Goal: Complete application form: Complete application form

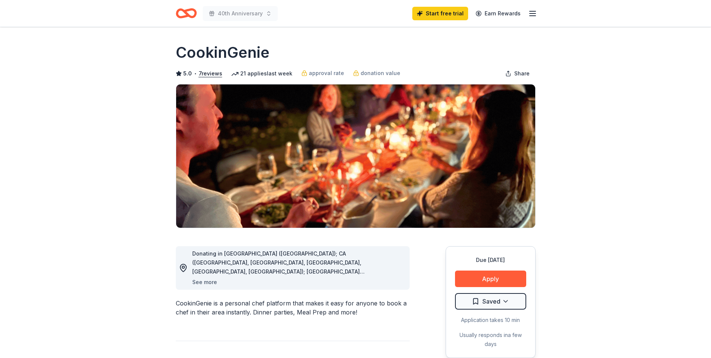
click at [212, 280] on button "See more" at bounding box center [204, 282] width 25 height 9
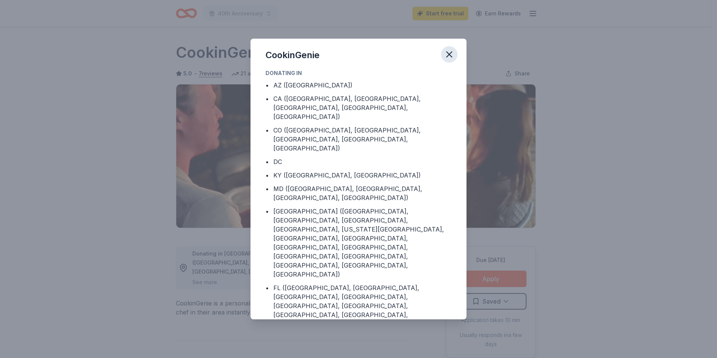
click at [452, 55] on icon "button" at bounding box center [449, 54] width 11 height 11
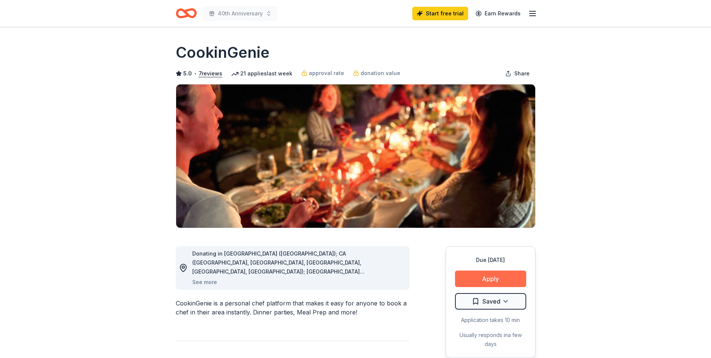
click at [484, 276] on button "Apply" at bounding box center [490, 278] width 71 height 17
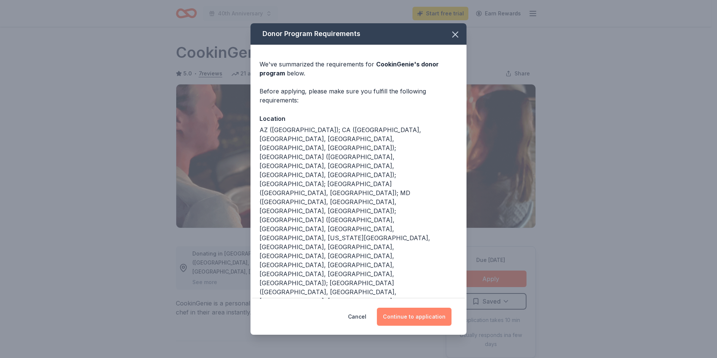
click at [419, 315] on button "Continue to application" at bounding box center [414, 317] width 75 height 18
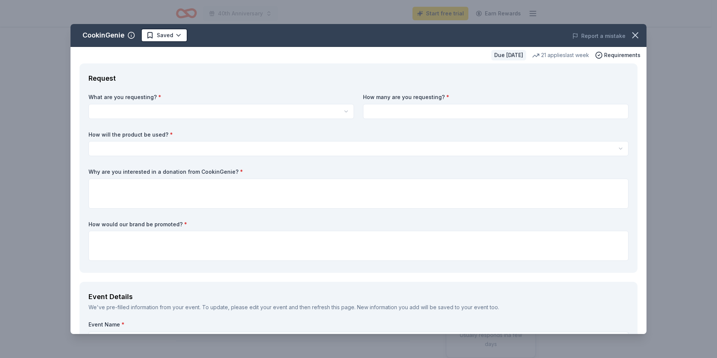
drag, startPoint x: 336, startPoint y: 39, endPoint x: 353, endPoint y: 117, distance: 80.0
click at [353, 117] on div "CookinGenie Saved Report a mistake Due [DATE] 21 applies last week Requirements…" at bounding box center [359, 179] width 576 height 310
click at [632, 36] on icon "button" at bounding box center [635, 35] width 11 height 11
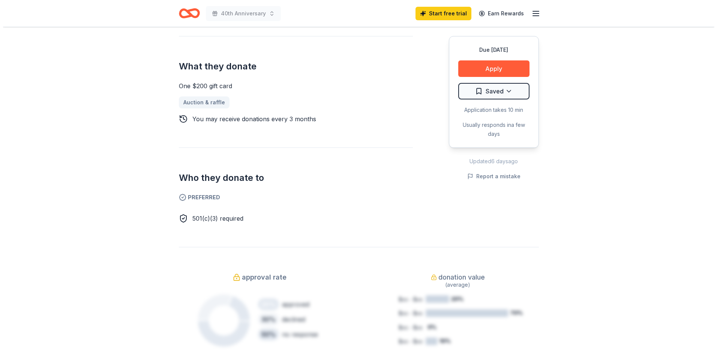
scroll to position [300, 0]
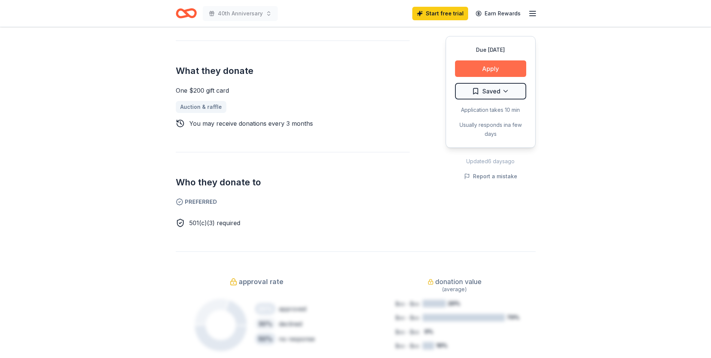
click at [493, 64] on button "Apply" at bounding box center [490, 68] width 71 height 17
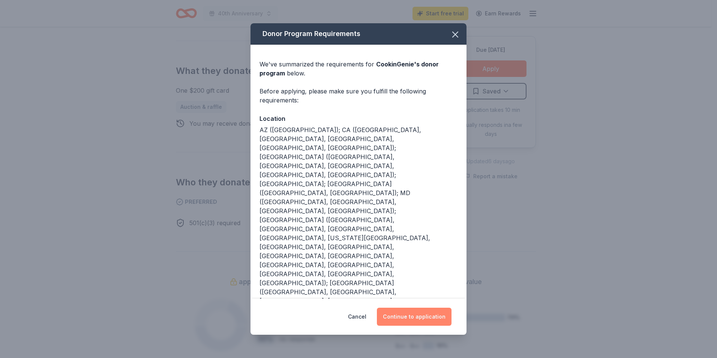
click at [412, 318] on button "Continue to application" at bounding box center [414, 317] width 75 height 18
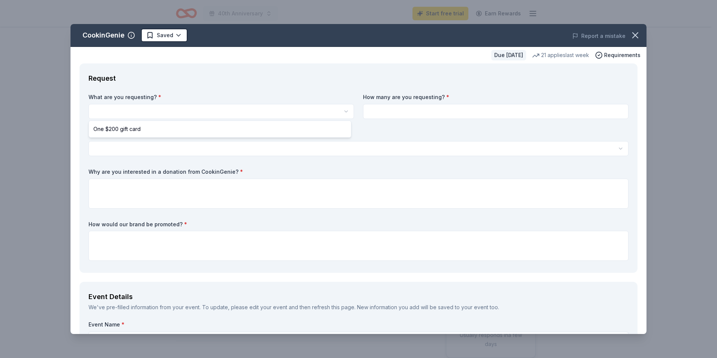
select select "One $200 gift card"
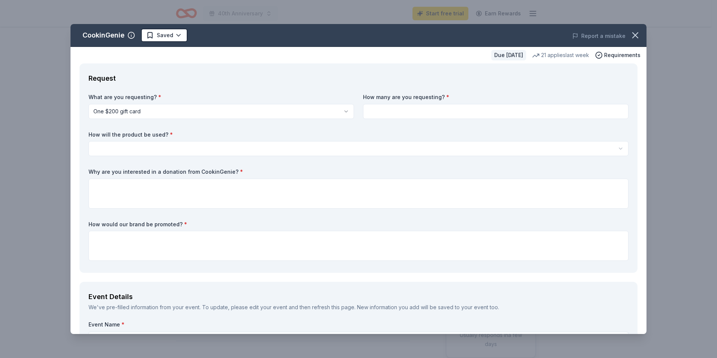
click at [393, 109] on input at bounding box center [496, 111] width 266 height 15
type input "1"
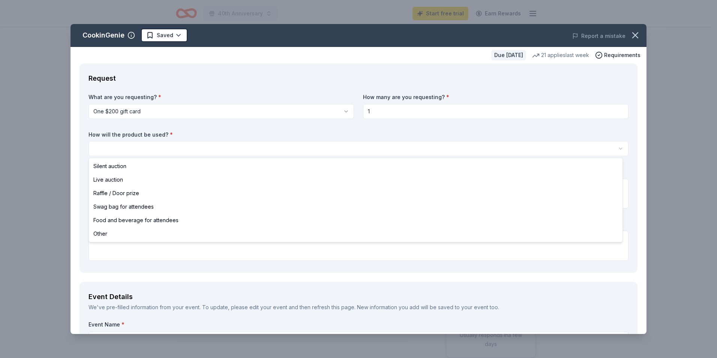
click at [114, 145] on html "40th Anniversary Start free trial Earn Rewards Due [DATE] Share CookinGenie 5.0…" at bounding box center [358, 179] width 717 height 358
select select "silentAuction"
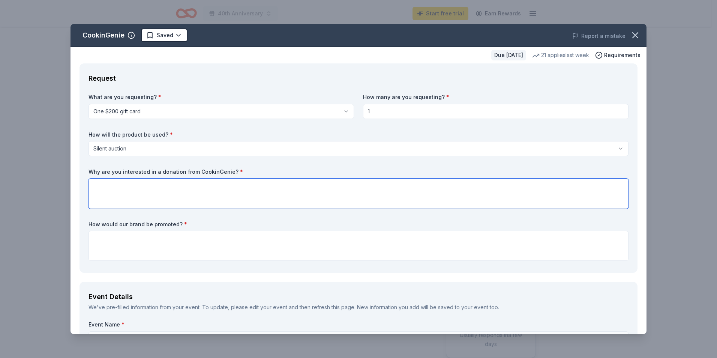
click at [110, 194] on textarea at bounding box center [359, 194] width 540 height 30
paste textarea "This year Bay Area [GEOGRAPHIC_DATA] is celebrating 40 years of mentoring, supp…"
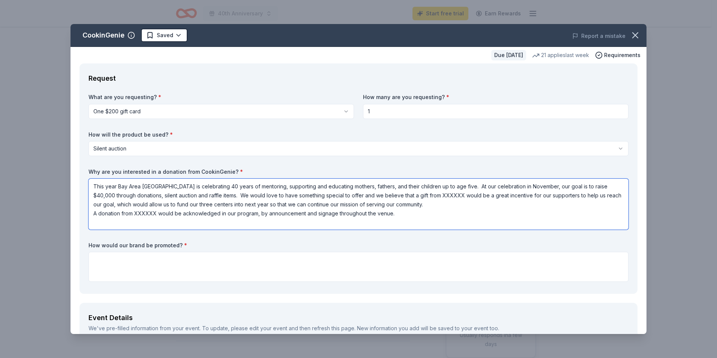
click at [345, 196] on textarea "This year Bay Area [GEOGRAPHIC_DATA] is celebrating 40 years of mentoring, supp…" at bounding box center [359, 204] width 540 height 51
drag, startPoint x: 387, startPoint y: 36, endPoint x: 401, endPoint y: 128, distance: 93.0
click at [401, 128] on div "CookinGenie Saved Report a mistake Due [DATE] 21 applies last week Requirements…" at bounding box center [359, 179] width 576 height 310
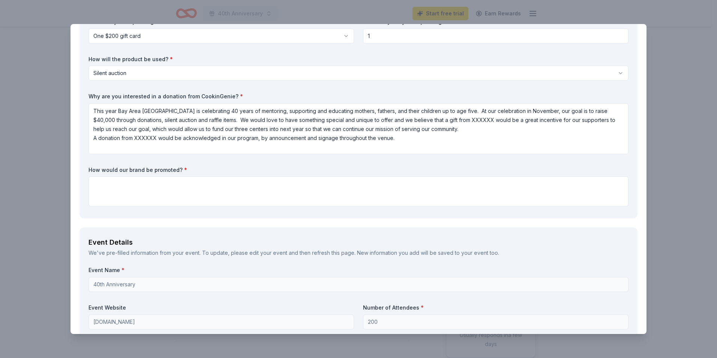
scroll to position [75, 0]
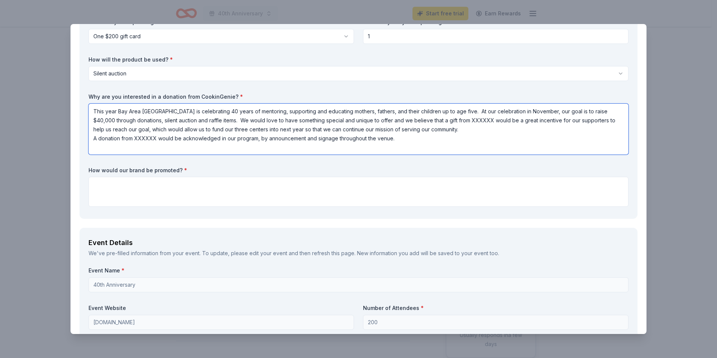
click at [482, 119] on textarea "This year Bay Area [GEOGRAPHIC_DATA] is celebrating 40 years of mentoring, supp…" at bounding box center [359, 129] width 540 height 51
drag, startPoint x: 92, startPoint y: 138, endPoint x: 403, endPoint y: 142, distance: 310.5
click at [403, 142] on textarea "This year Bay Area [GEOGRAPHIC_DATA] is celebrating 40 years of mentoring, supp…" at bounding box center [359, 129] width 540 height 51
type textarea "This year Bay Area [GEOGRAPHIC_DATA] is celebrating 40 years of mentoring, supp…"
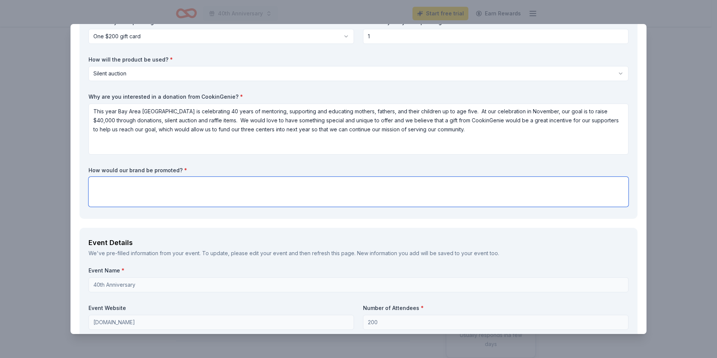
click at [116, 185] on textarea at bounding box center [359, 192] width 540 height 30
paste textarea "A donation from XXXXXX would be acknowledged in our program, by announcement an…"
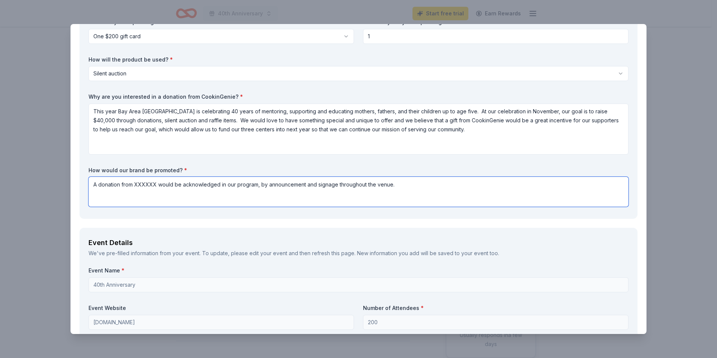
click at [147, 185] on textarea "A donation from XXXXXX would be acknowledged in our program, by announcement an…" at bounding box center [359, 192] width 540 height 30
click at [245, 185] on textarea "A donation from CookinGenie would be acknowledged in our program, by announceme…" at bounding box center [359, 192] width 540 height 30
click at [290, 186] on textarea "A donation from CookinGenie would be acknowledged in our event program, by anno…" at bounding box center [359, 192] width 540 height 30
click at [342, 185] on textarea "A donation from CookinGenie would be acknowledged in our event program, through…" at bounding box center [359, 192] width 540 height 30
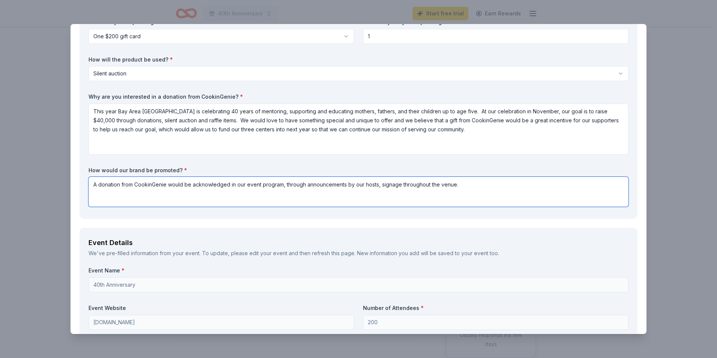
click at [454, 186] on textarea "A donation from CookinGenie would be acknowledged in our event program, through…" at bounding box center [359, 192] width 540 height 30
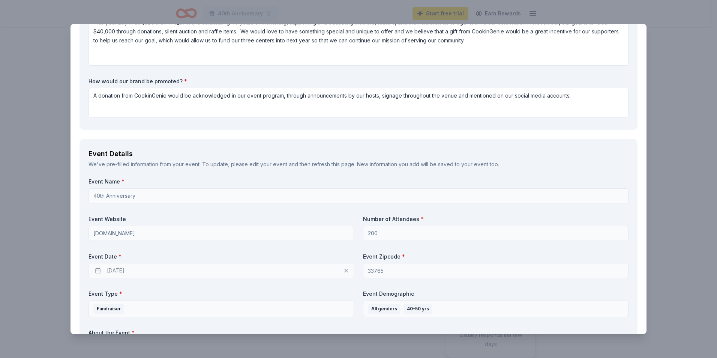
scroll to position [150, 0]
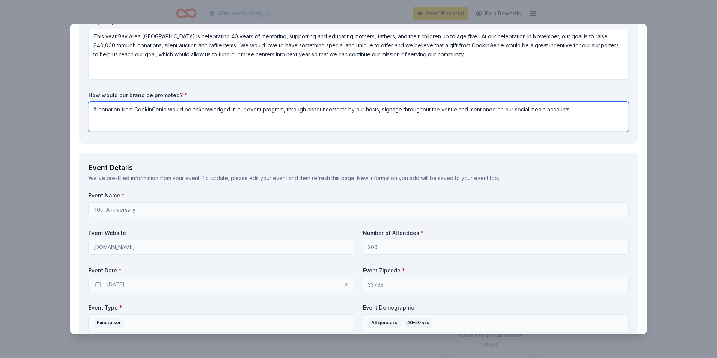
click at [295, 109] on textarea "A donation from CookinGenie would be acknowledged in our event program, through…" at bounding box center [359, 117] width 540 height 30
click at [363, 109] on textarea "A donation from CookinGenie would be acknowledged in our event program, by anno…" at bounding box center [359, 117] width 540 height 30
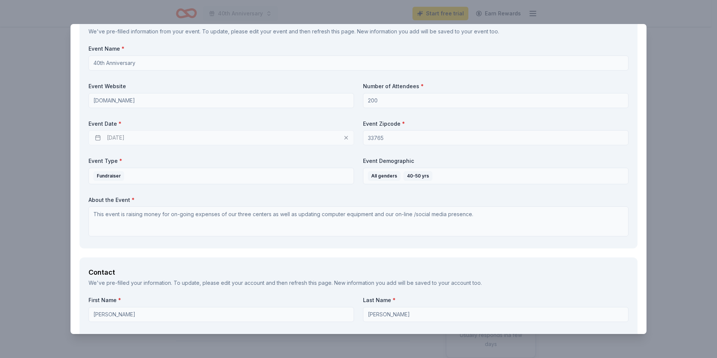
scroll to position [300, 0]
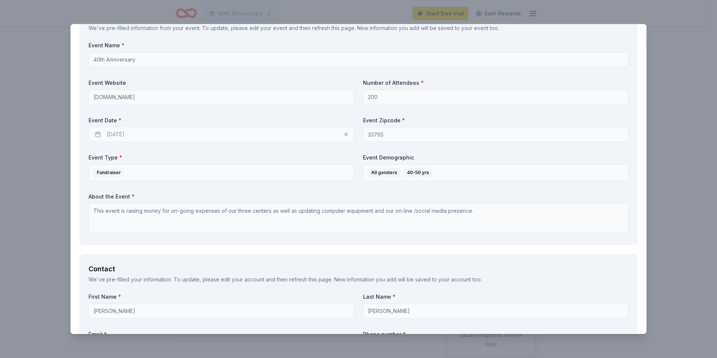
type textarea "A donation from CookinGenie would be acknowledged in our event program, by anno…"
click at [136, 133] on div "[DATE]" at bounding box center [222, 134] width 266 height 15
click at [99, 133] on div "[DATE]" at bounding box center [222, 134] width 266 height 15
click at [343, 134] on div "[DATE]" at bounding box center [222, 134] width 266 height 15
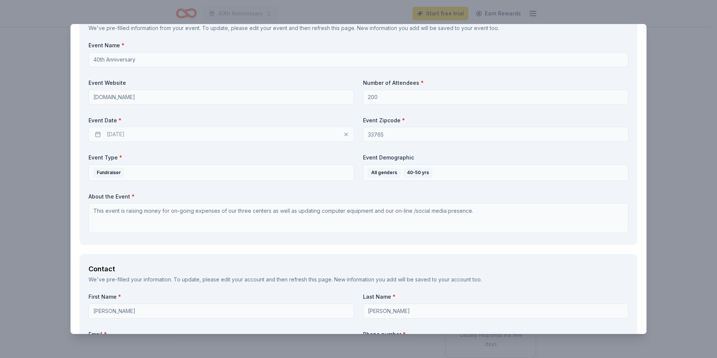
click at [343, 134] on div "[DATE]" at bounding box center [222, 134] width 266 height 15
click at [126, 134] on div "[DATE]" at bounding box center [222, 134] width 266 height 15
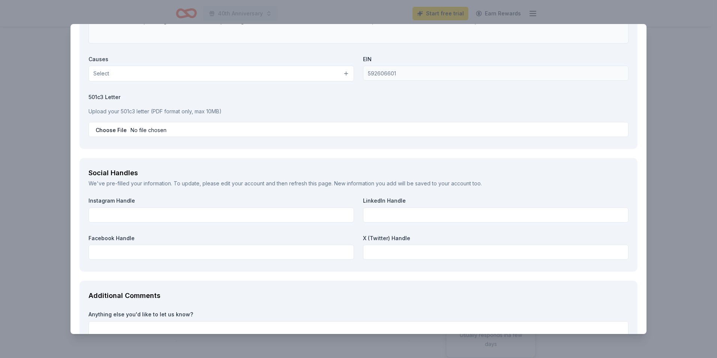
scroll to position [713, 0]
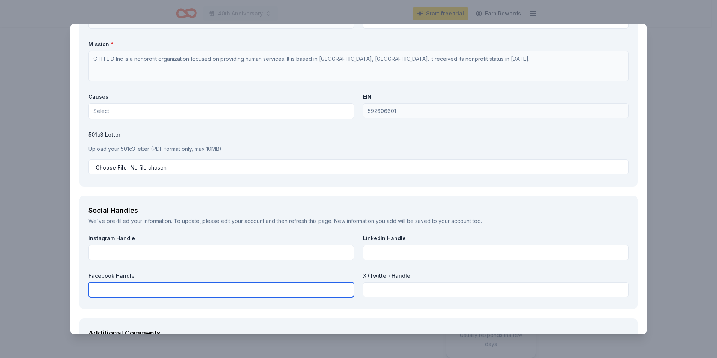
click at [116, 289] on input "text" at bounding box center [222, 289] width 266 height 15
type input "[GEOGRAPHIC_DATA] [GEOGRAPHIC_DATA]"
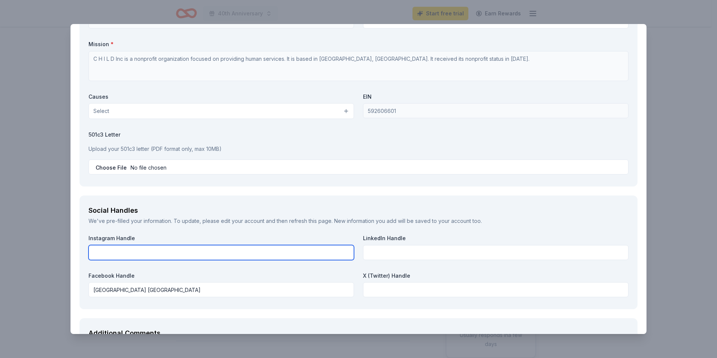
click at [147, 255] on input "text" at bounding box center [222, 252] width 266 height 15
click at [147, 255] on input "Bay Area" at bounding box center [222, 252] width 266 height 15
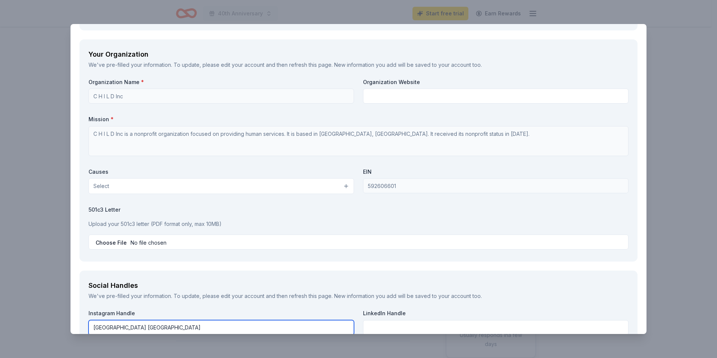
scroll to position [600, 0]
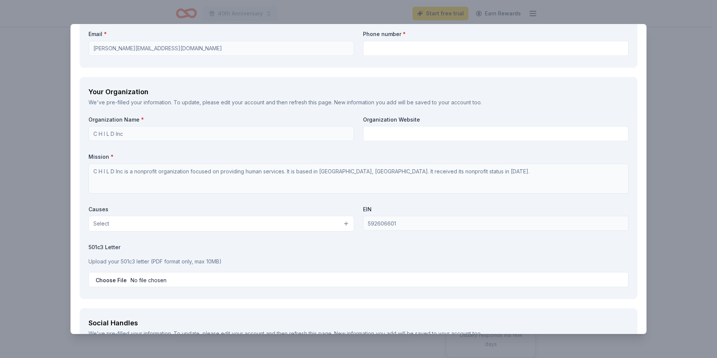
type input "[GEOGRAPHIC_DATA] [GEOGRAPHIC_DATA]"
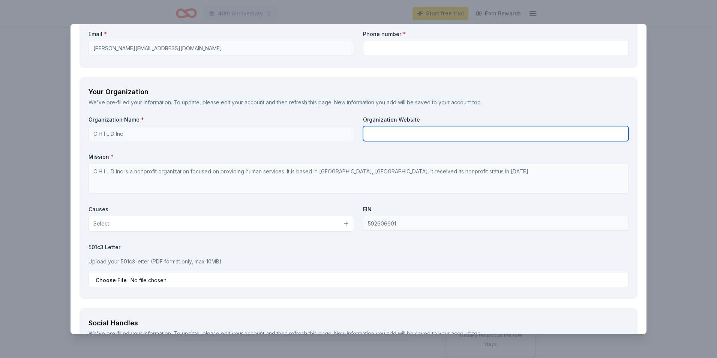
click at [369, 133] on input "text" at bounding box center [496, 133] width 266 height 15
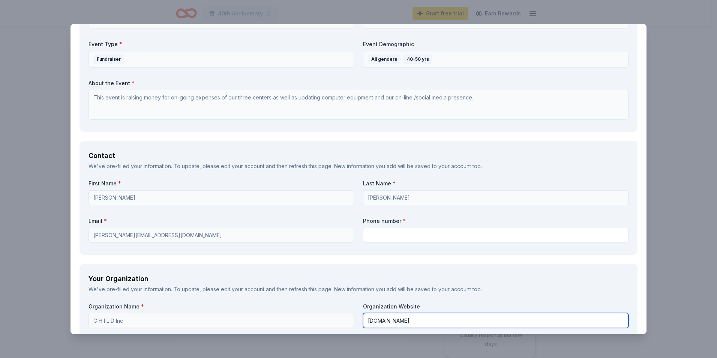
scroll to position [413, 0]
type input "[DOMAIN_NAME]"
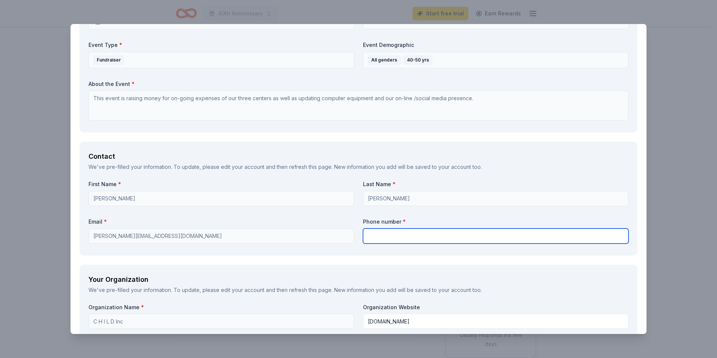
click at [384, 233] on input "text" at bounding box center [496, 235] width 266 height 15
type input "[PHONE_NUMBER]"
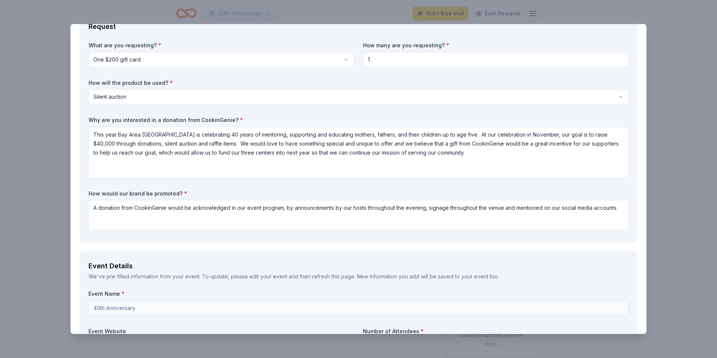
scroll to position [38, 0]
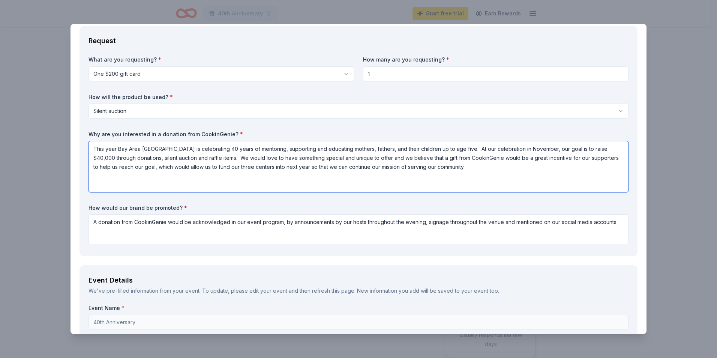
drag, startPoint x: 340, startPoint y: 167, endPoint x: 505, endPoint y: 164, distance: 165.4
click at [505, 164] on textarea "This year Bay Area [GEOGRAPHIC_DATA] is celebrating 40 years of mentoring, supp…" at bounding box center [359, 166] width 540 height 51
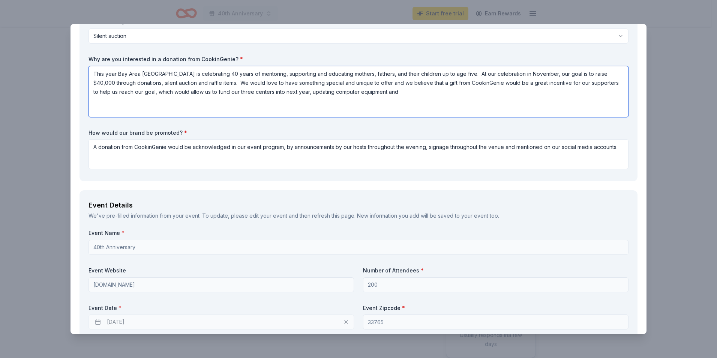
scroll to position [75, 0]
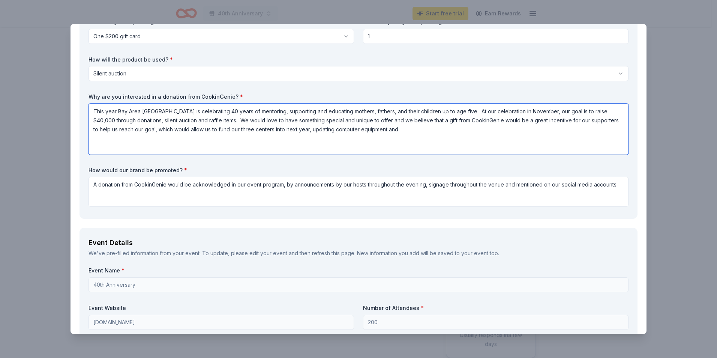
click at [432, 128] on textarea "This year Bay Area [GEOGRAPHIC_DATA] is celebrating 40 years of mentoring, supp…" at bounding box center [359, 129] width 540 height 51
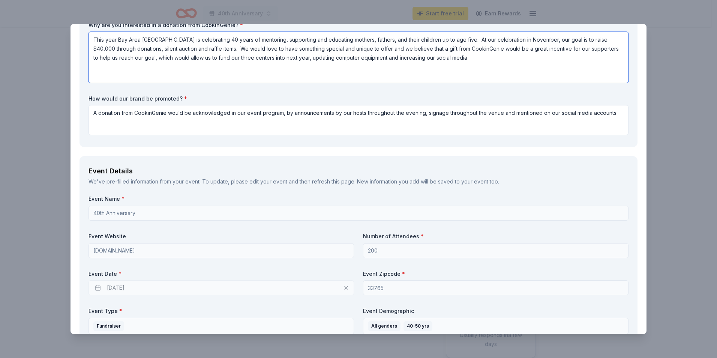
scroll to position [38, 0]
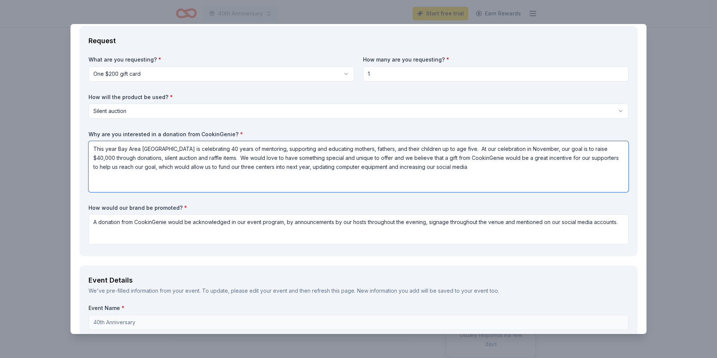
click at [466, 167] on textarea "This year Bay Area [GEOGRAPHIC_DATA] is celebrating 40 years of mentoring, supp…" at bounding box center [359, 166] width 540 height 51
click at [528, 164] on textarea "This year Bay Area [GEOGRAPHIC_DATA] is celebrating 40 years of mentoring, supp…" at bounding box center [359, 166] width 540 height 51
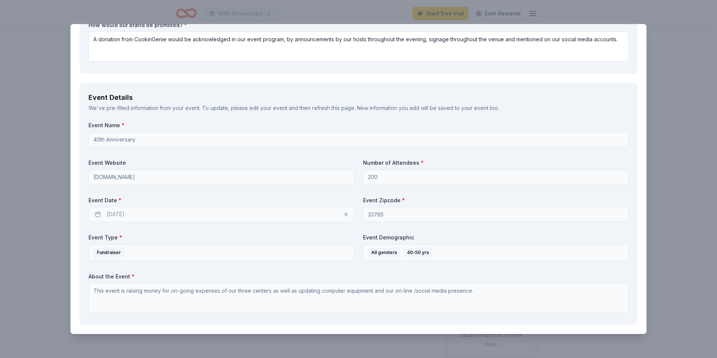
scroll to position [225, 0]
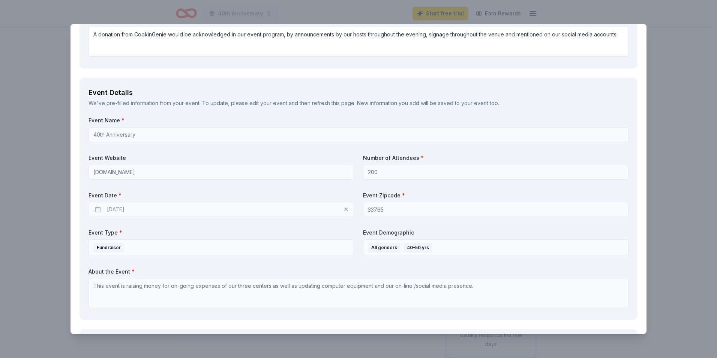
type textarea "This year Bay Area [GEOGRAPHIC_DATA] is celebrating 40 years of mentoring, supp…"
click at [108, 210] on div "[DATE]" at bounding box center [222, 209] width 266 height 15
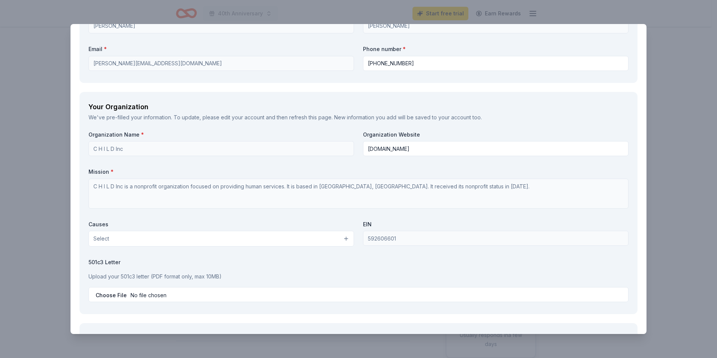
scroll to position [600, 0]
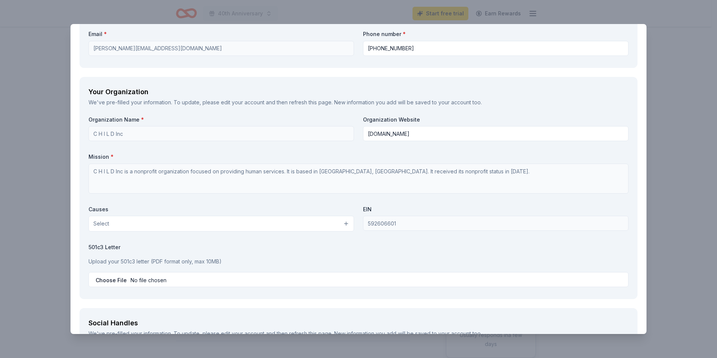
click at [155, 227] on button "Select" at bounding box center [222, 224] width 266 height 16
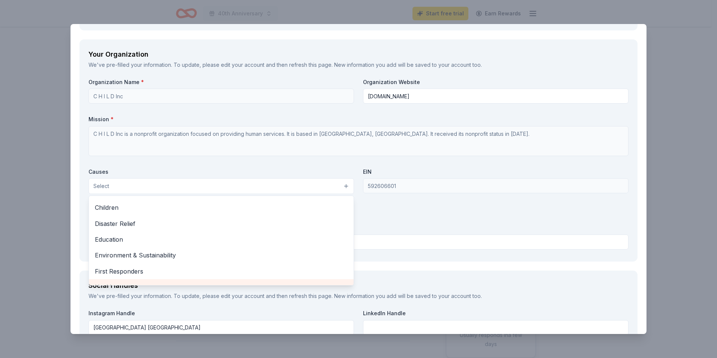
scroll to position [0, 0]
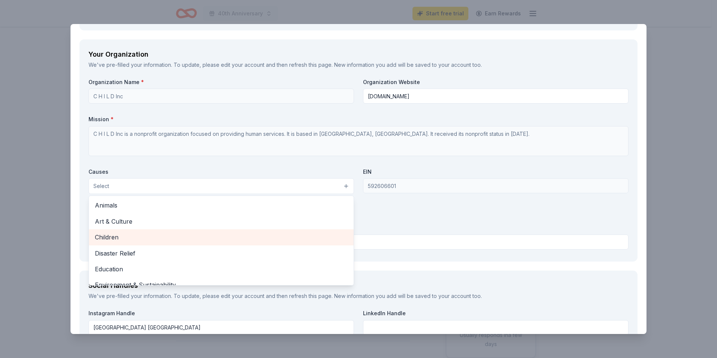
click at [114, 239] on span "Children" at bounding box center [221, 237] width 253 height 10
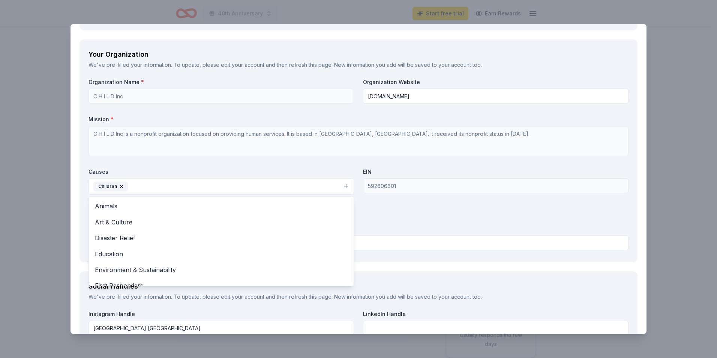
click at [375, 205] on div "Organization Name * C H I L D Inc Organization Website [DOMAIN_NAME] Mission * …" at bounding box center [359, 165] width 540 height 175
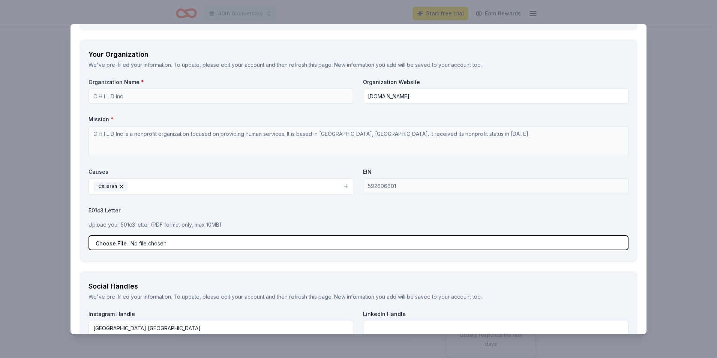
click at [152, 241] on input "file" at bounding box center [359, 242] width 540 height 15
type input "C:\fakepath\501(c)(3).pdf"
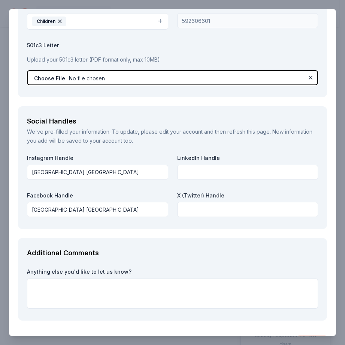
scroll to position [838, 0]
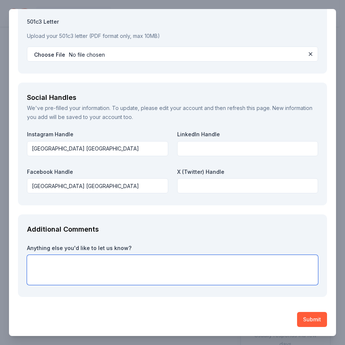
click at [63, 257] on textarea at bounding box center [172, 270] width 291 height 30
paste textarea "Bay Area [GEOGRAPHIC_DATA] was founded in [DATE] and was originally established…"
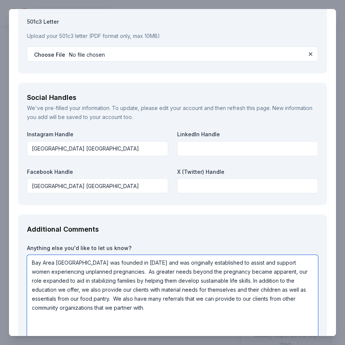
scroll to position [858, 0]
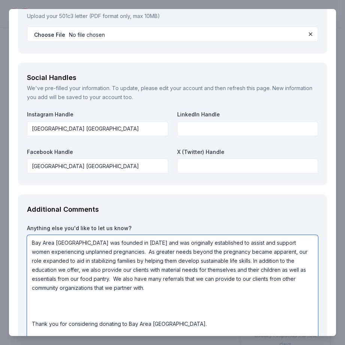
click at [35, 294] on textarea "Bay Area [GEOGRAPHIC_DATA] was founded in [DATE] and was originally established…" at bounding box center [172, 287] width 291 height 105
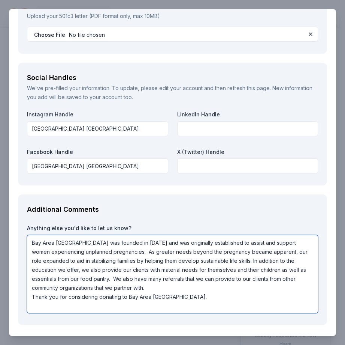
type textarea "Bay Area [GEOGRAPHIC_DATA] was founded in [DATE] and was originally established…"
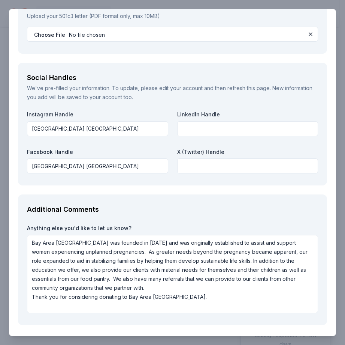
click at [217, 209] on div "Additional Comments" at bounding box center [172, 209] width 291 height 12
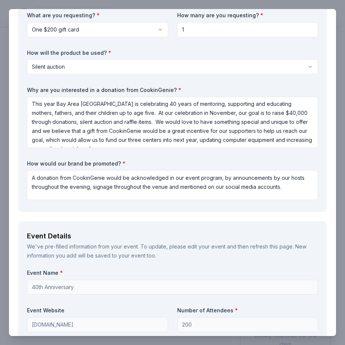
scroll to position [0, 0]
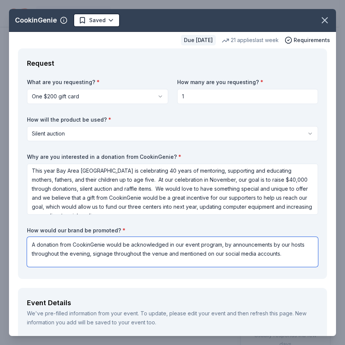
click at [94, 254] on textarea "A donation from CookinGenie would be acknowledged in our event program, by anno…" at bounding box center [172, 252] width 291 height 30
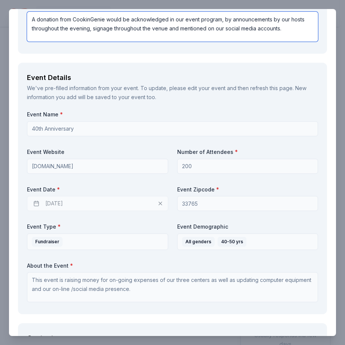
scroll to position [263, 0]
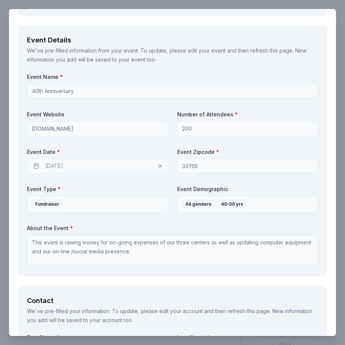
click at [158, 165] on div "[DATE]" at bounding box center [97, 165] width 141 height 15
click at [68, 170] on div "[DATE]" at bounding box center [97, 165] width 141 height 15
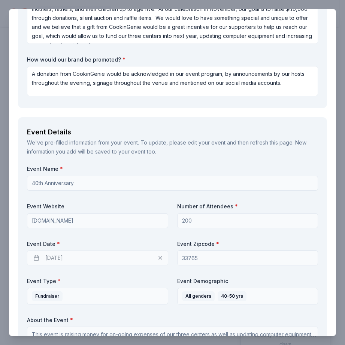
scroll to position [0, 0]
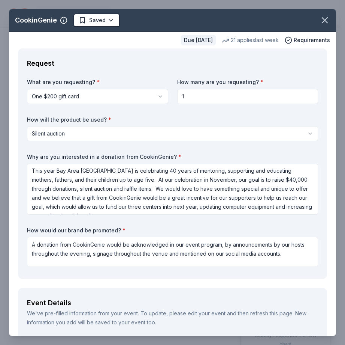
click at [144, 62] on div "Request" at bounding box center [172, 63] width 291 height 12
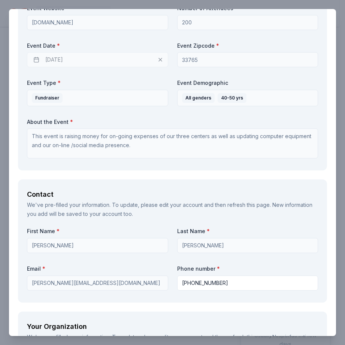
scroll to position [488, 0]
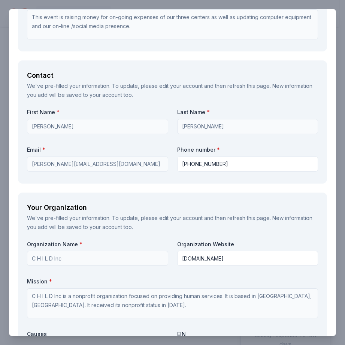
click at [148, 203] on div "Your Organization" at bounding box center [172, 207] width 291 height 12
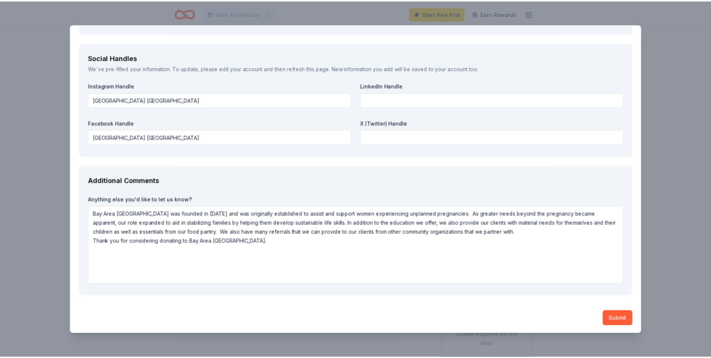
scroll to position [867, 0]
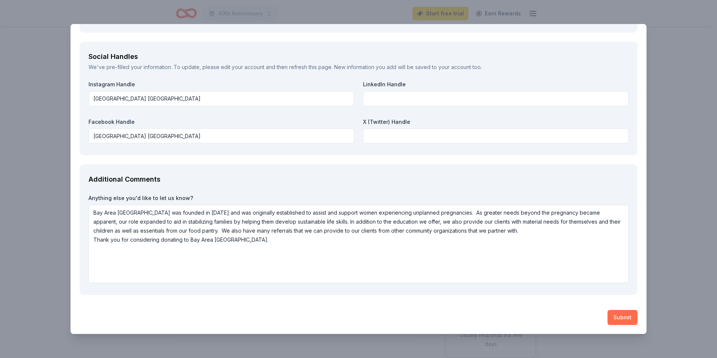
click at [614, 315] on button "Submit" at bounding box center [623, 317] width 30 height 15
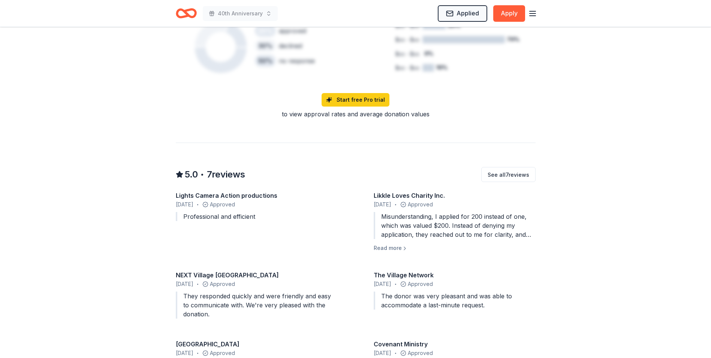
scroll to position [600, 0]
